Goal: Obtain resource: Obtain resource

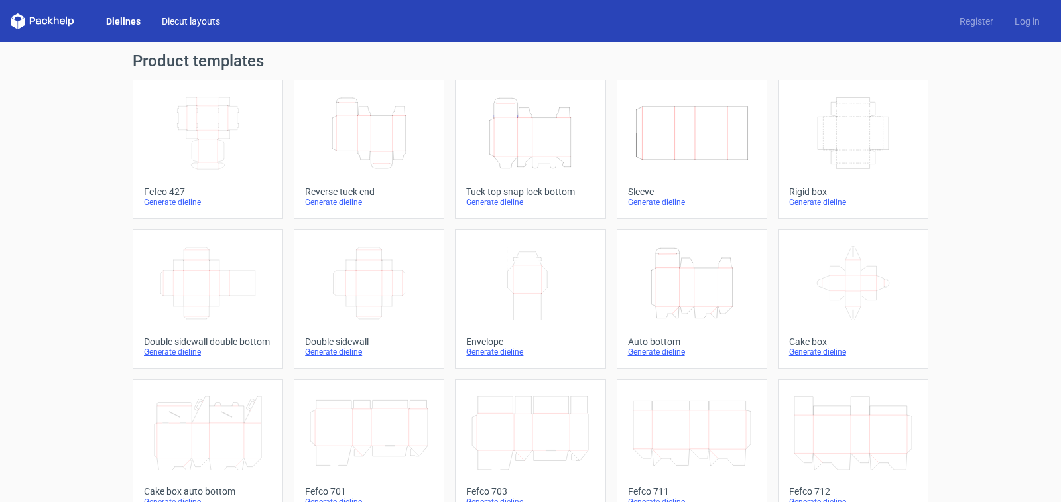
click at [174, 23] on link "Diecut layouts" at bounding box center [191, 21] width 80 height 13
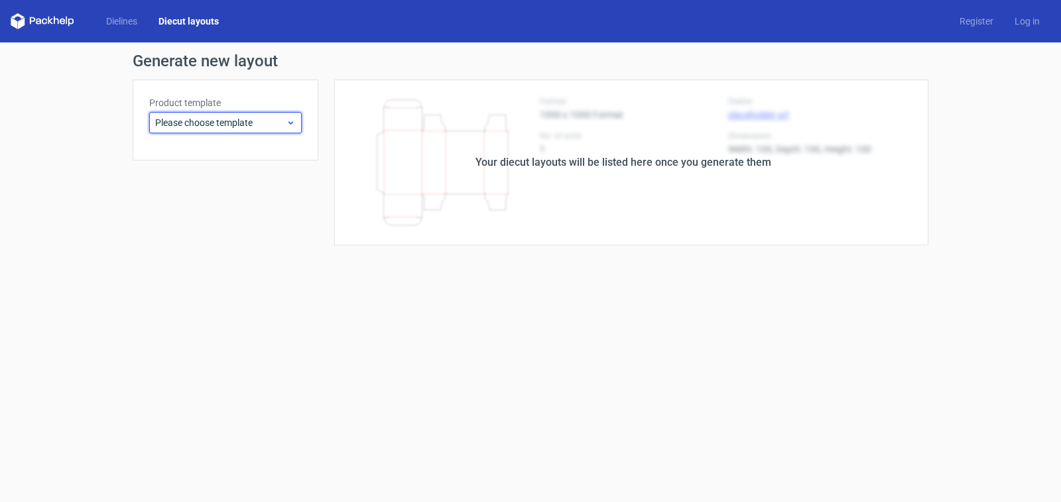
click at [196, 126] on span "Please choose template" at bounding box center [220, 122] width 131 height 13
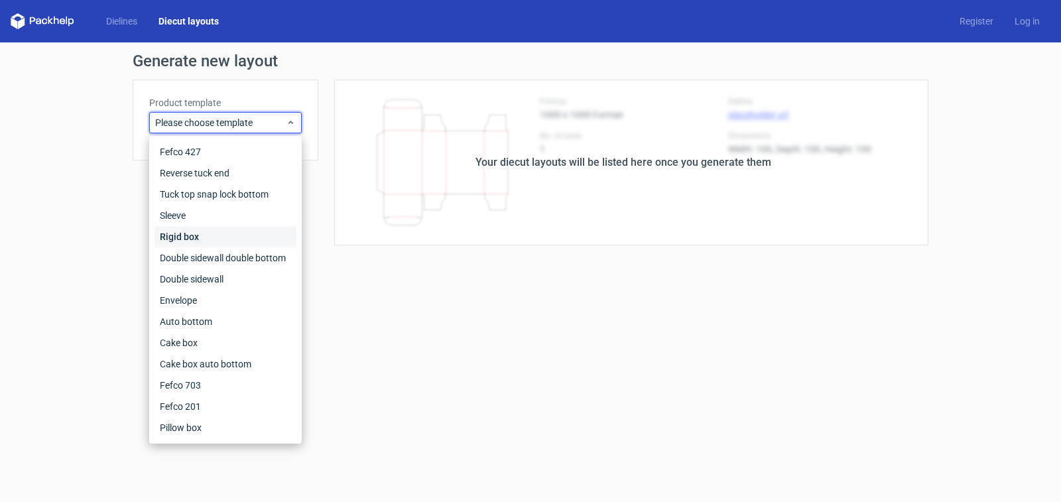
click at [183, 240] on div "Rigid box" at bounding box center [225, 236] width 142 height 21
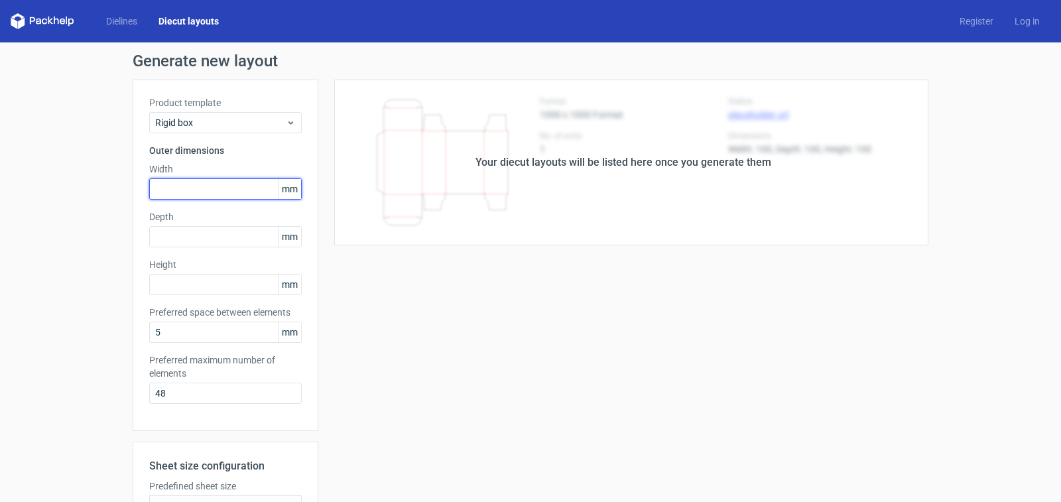
click at [191, 189] on input "text" at bounding box center [225, 188] width 152 height 21
type input "181"
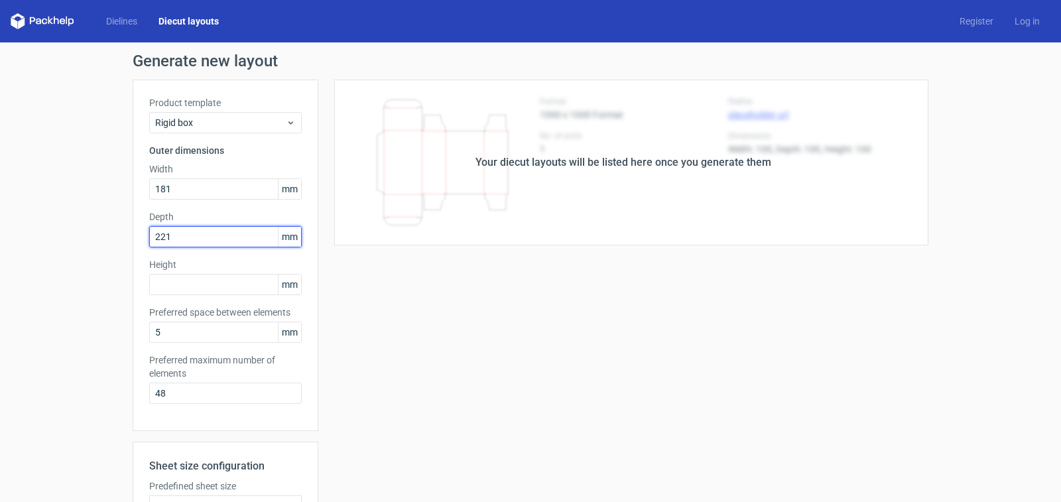
type input "221"
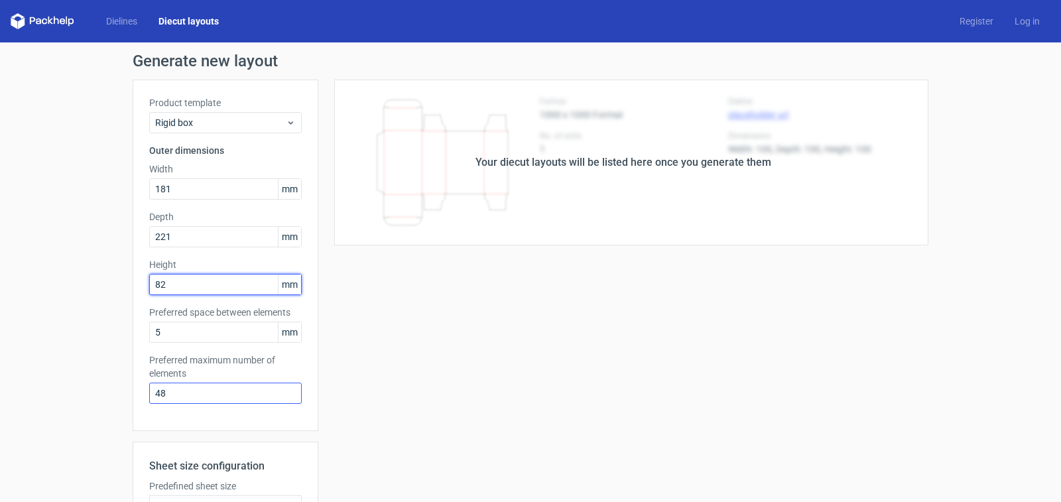
type input "82"
click at [176, 398] on input "48" at bounding box center [225, 393] width 152 height 21
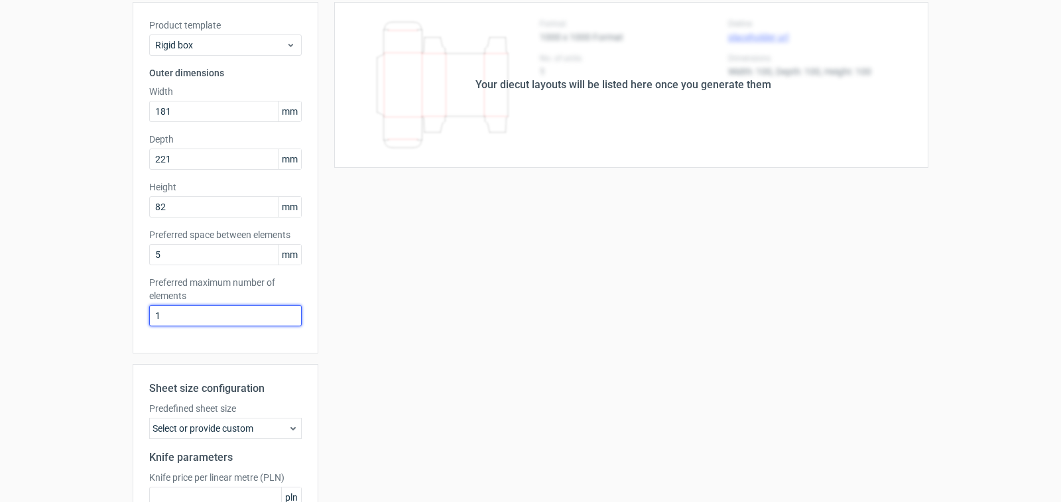
scroll to position [212, 0]
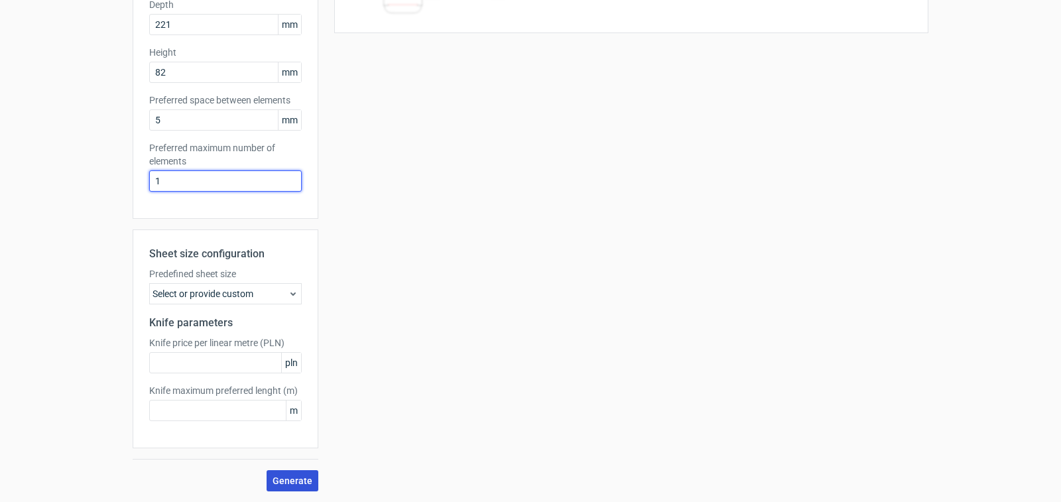
type input "1"
click at [272, 476] on span "Generate" at bounding box center [292, 480] width 40 height 9
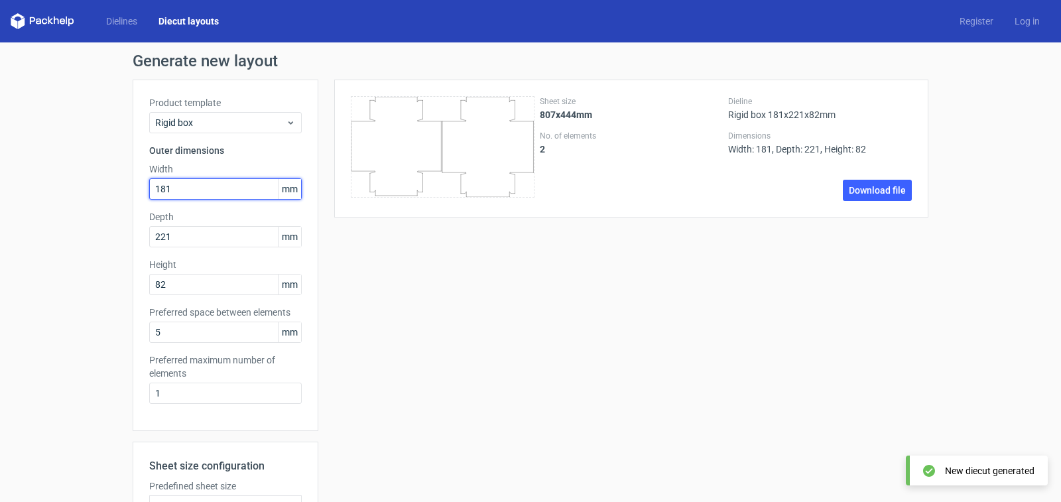
drag, startPoint x: 117, startPoint y: 183, endPoint x: 76, endPoint y: 175, distance: 41.9
click at [80, 176] on div "Generate new layout Product template Rigid box Outer dimensions Width 181 mm De…" at bounding box center [530, 378] width 1061 height 672
type input "221"
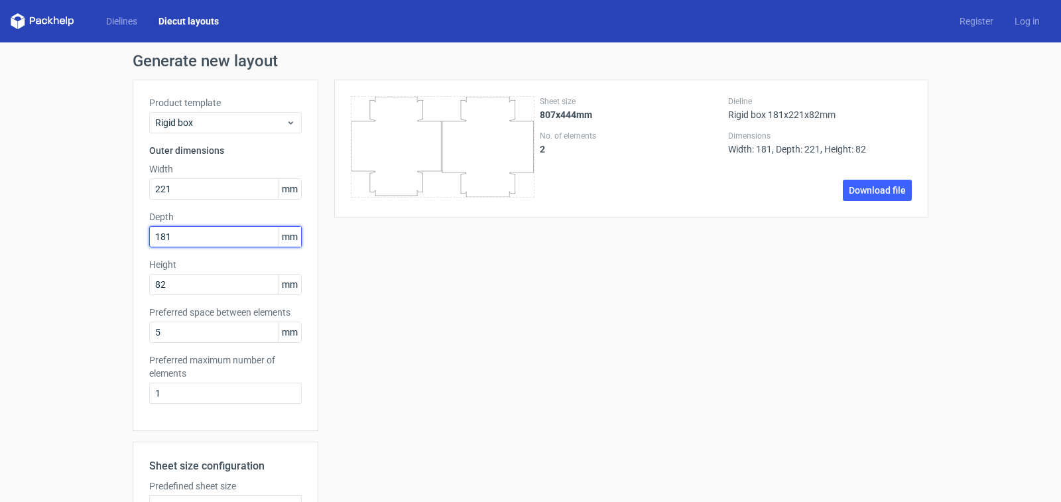
scroll to position [212, 0]
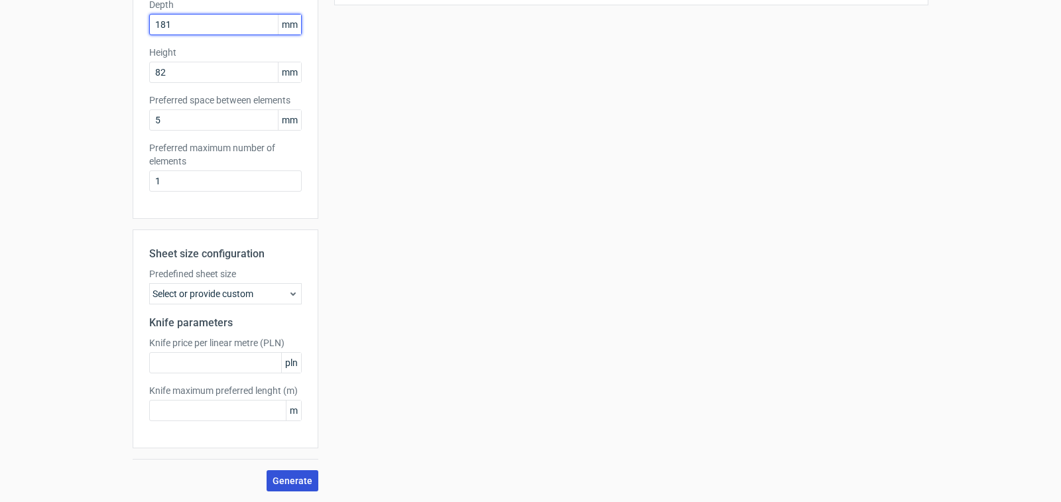
type input "181"
click at [269, 473] on button "Generate" at bounding box center [293, 480] width 52 height 21
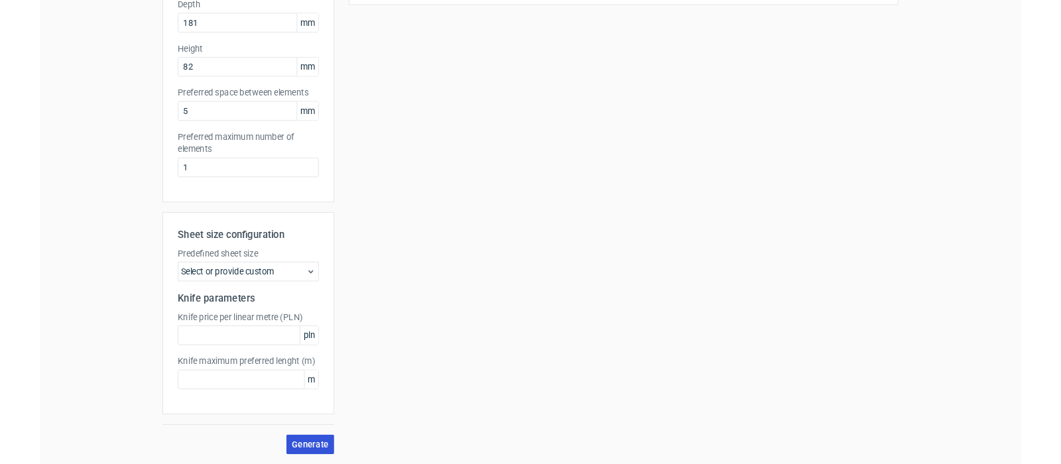
scroll to position [0, 0]
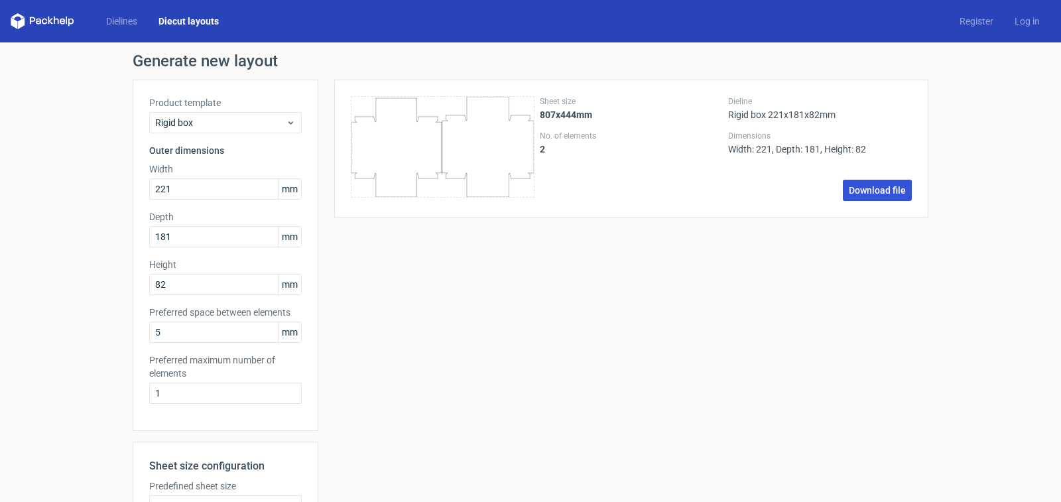
click at [847, 196] on link "Download file" at bounding box center [877, 190] width 69 height 21
